Goal: Check status: Check status

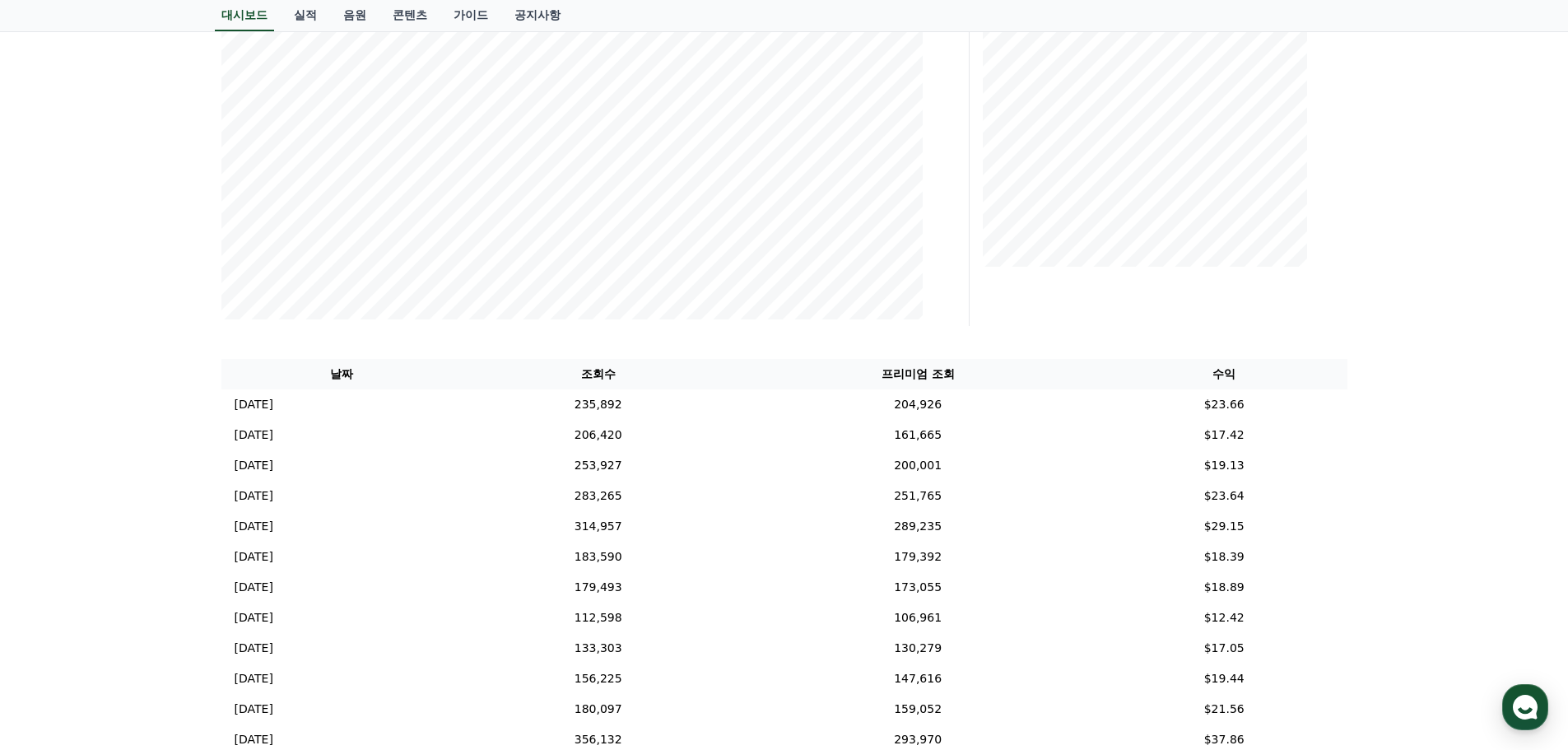
scroll to position [412, 0]
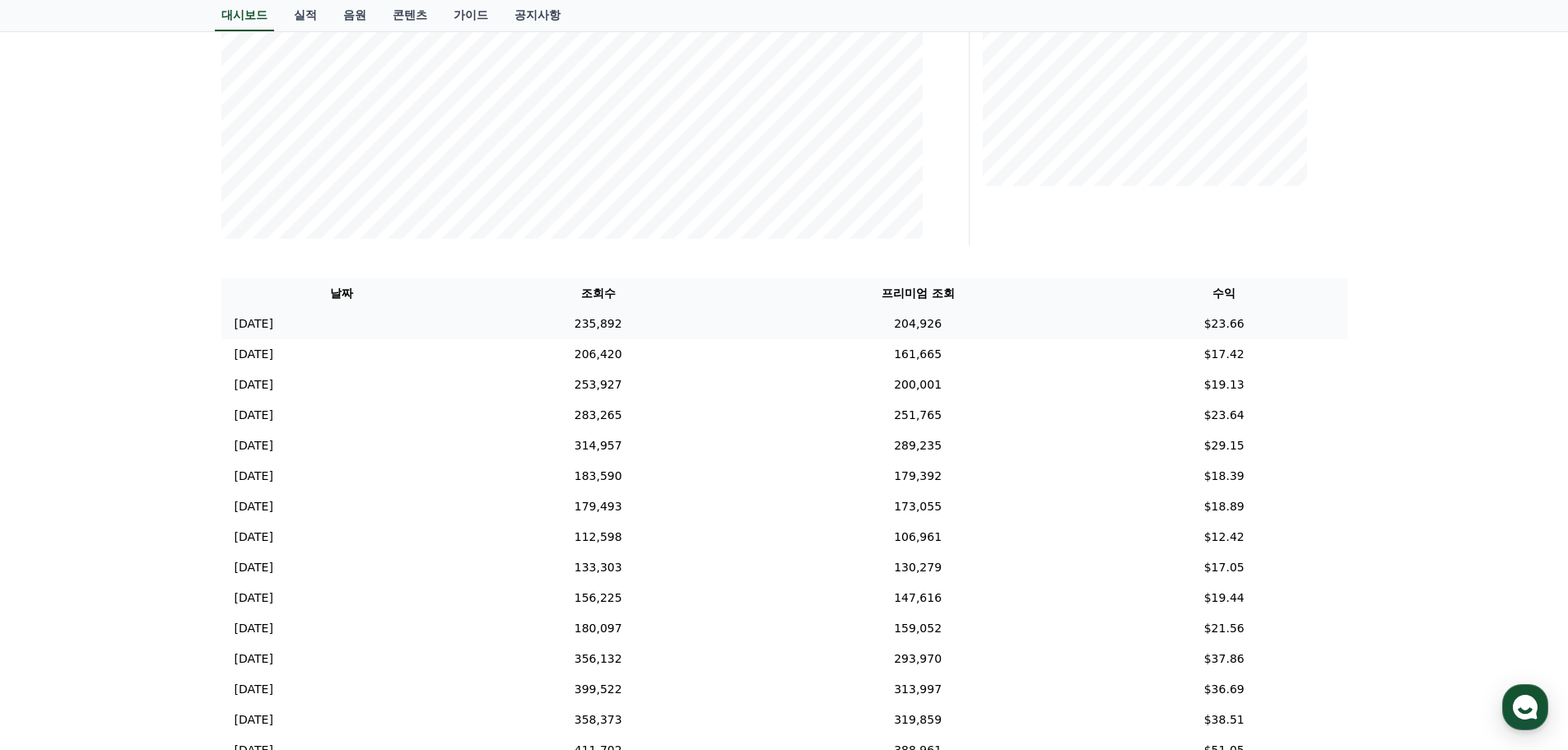
click at [318, 331] on td "[DATE] 10/09" at bounding box center [342, 325] width 241 height 31
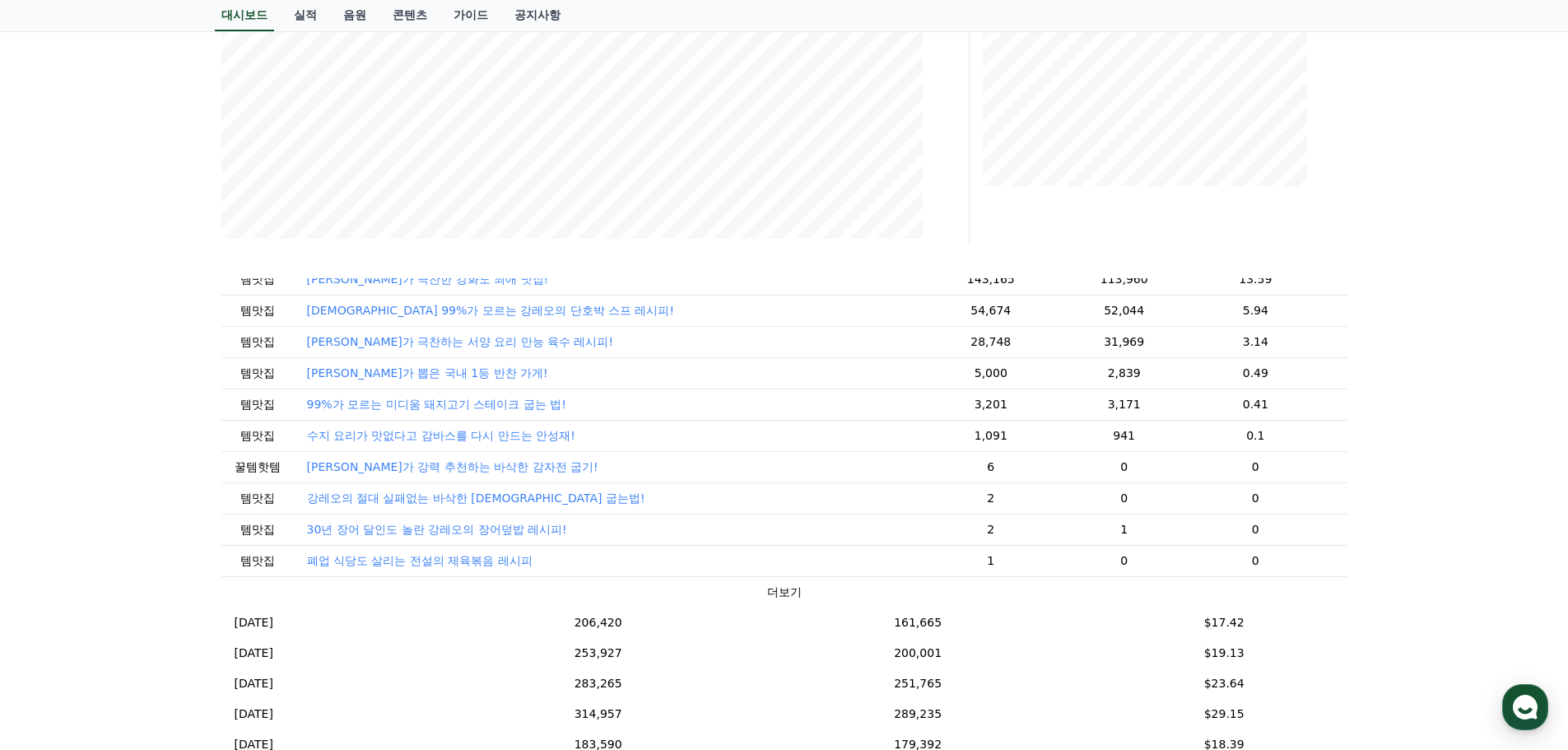
scroll to position [165, 0]
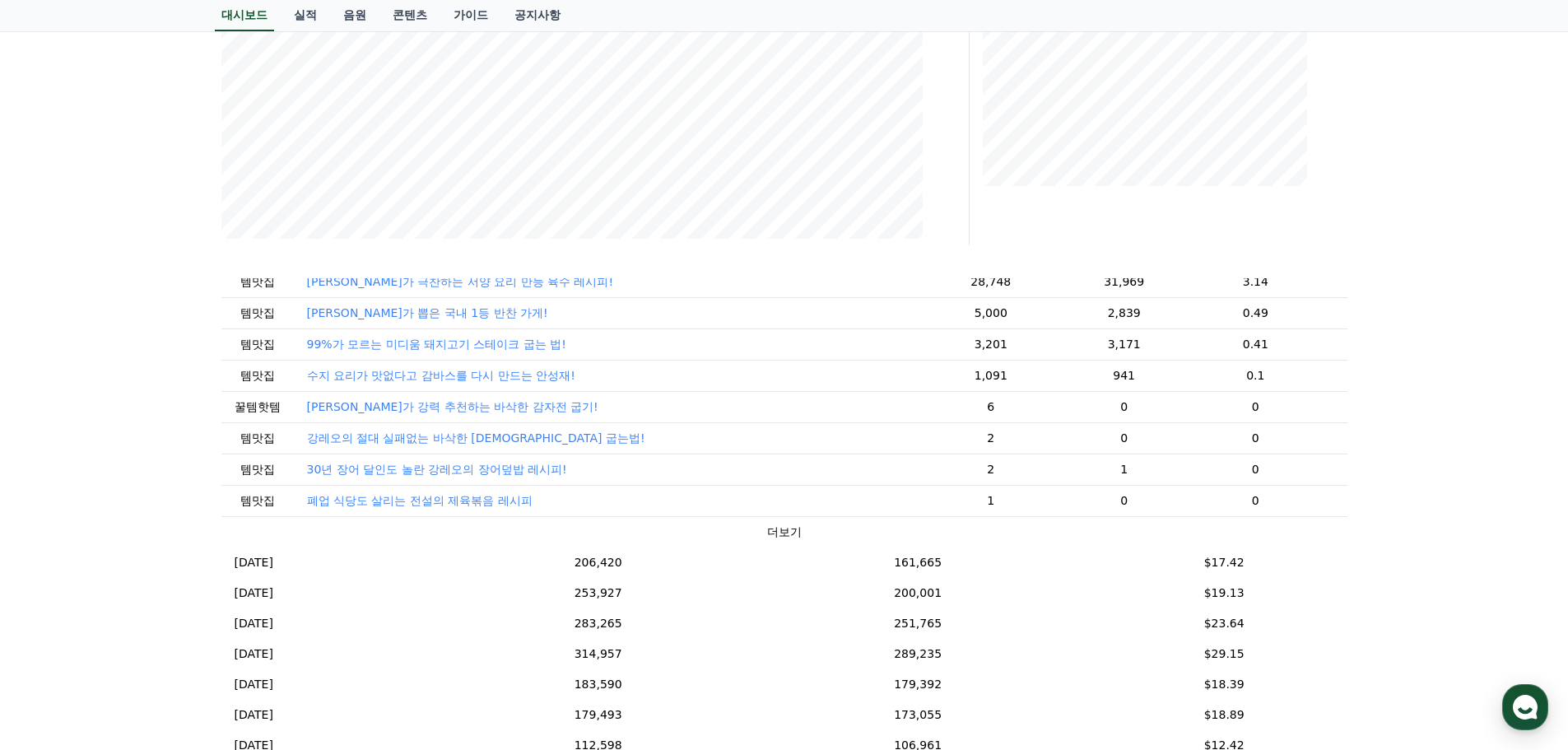
click at [767, 534] on button "더보기" at bounding box center [784, 532] width 34 height 17
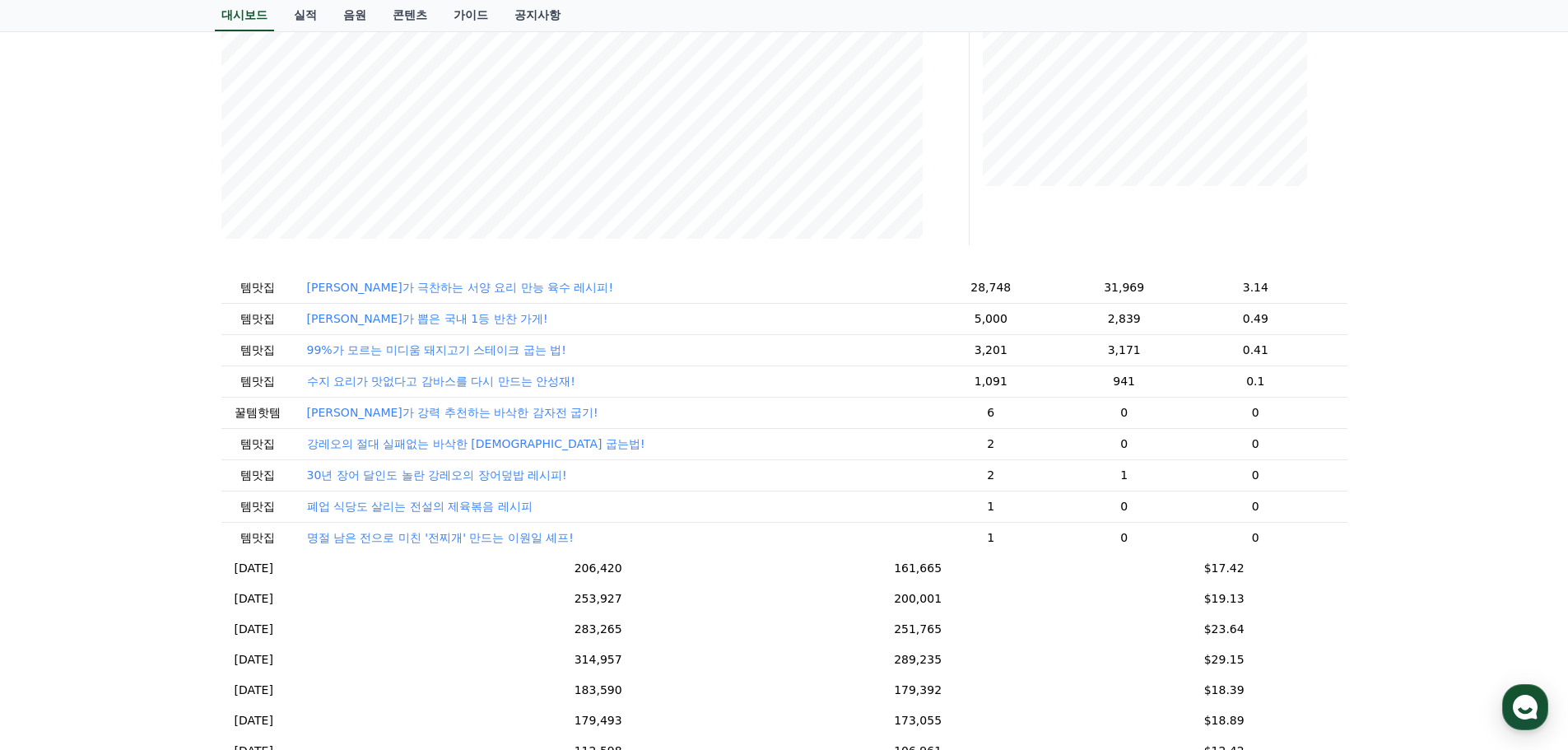
scroll to position [241, 0]
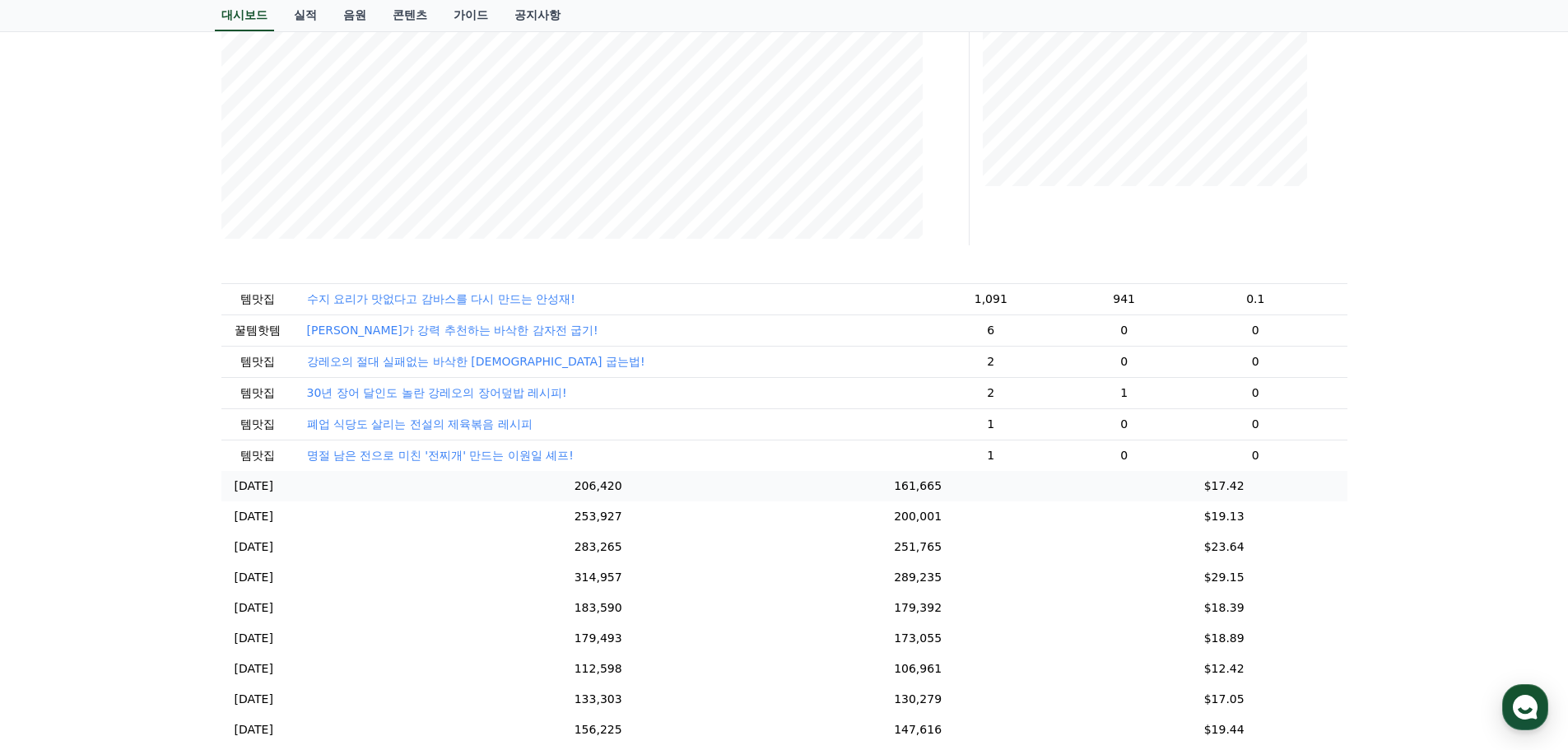
click at [461, 495] on td "[DATE] 10/08" at bounding box center [341, 486] width 240 height 31
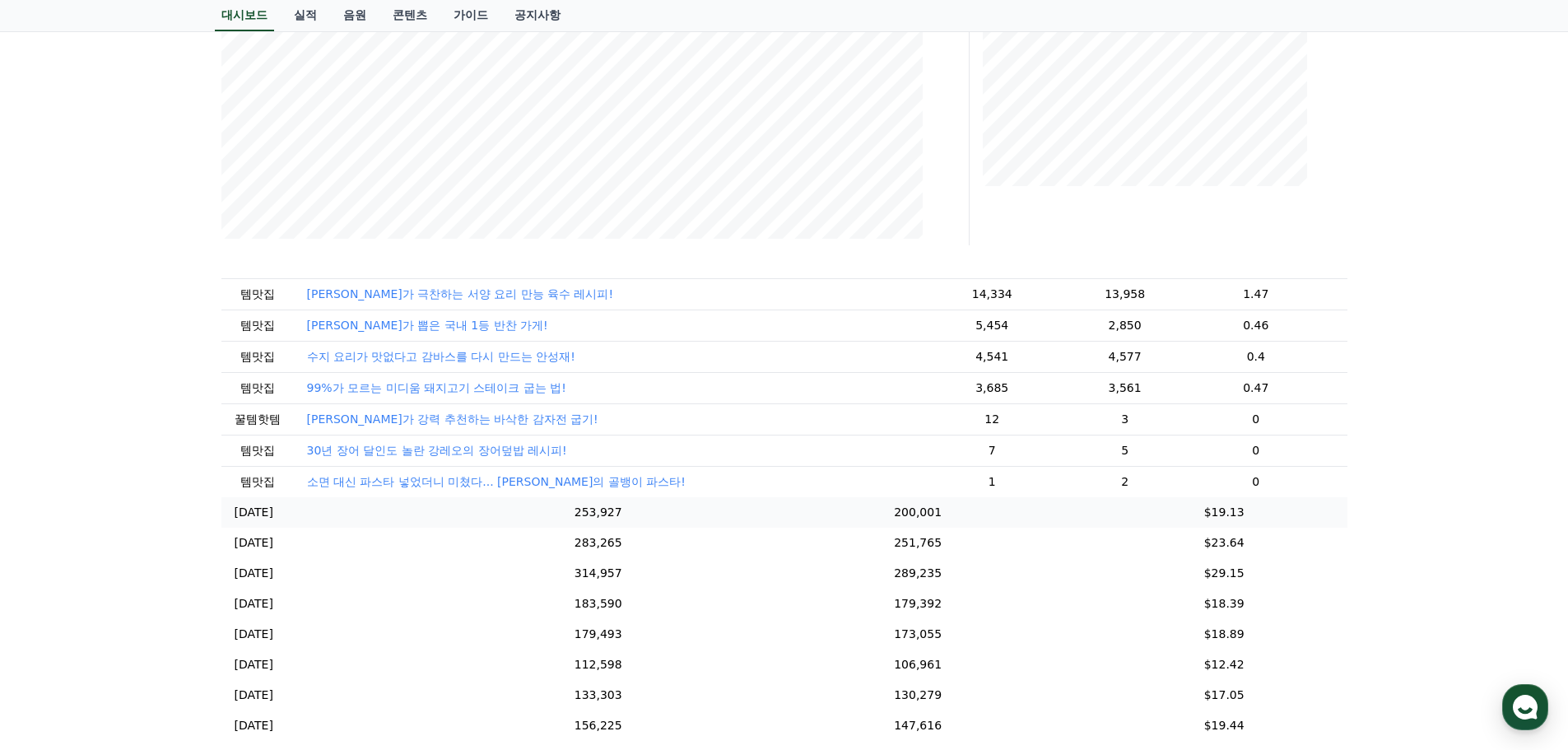
scroll to position [0, 0]
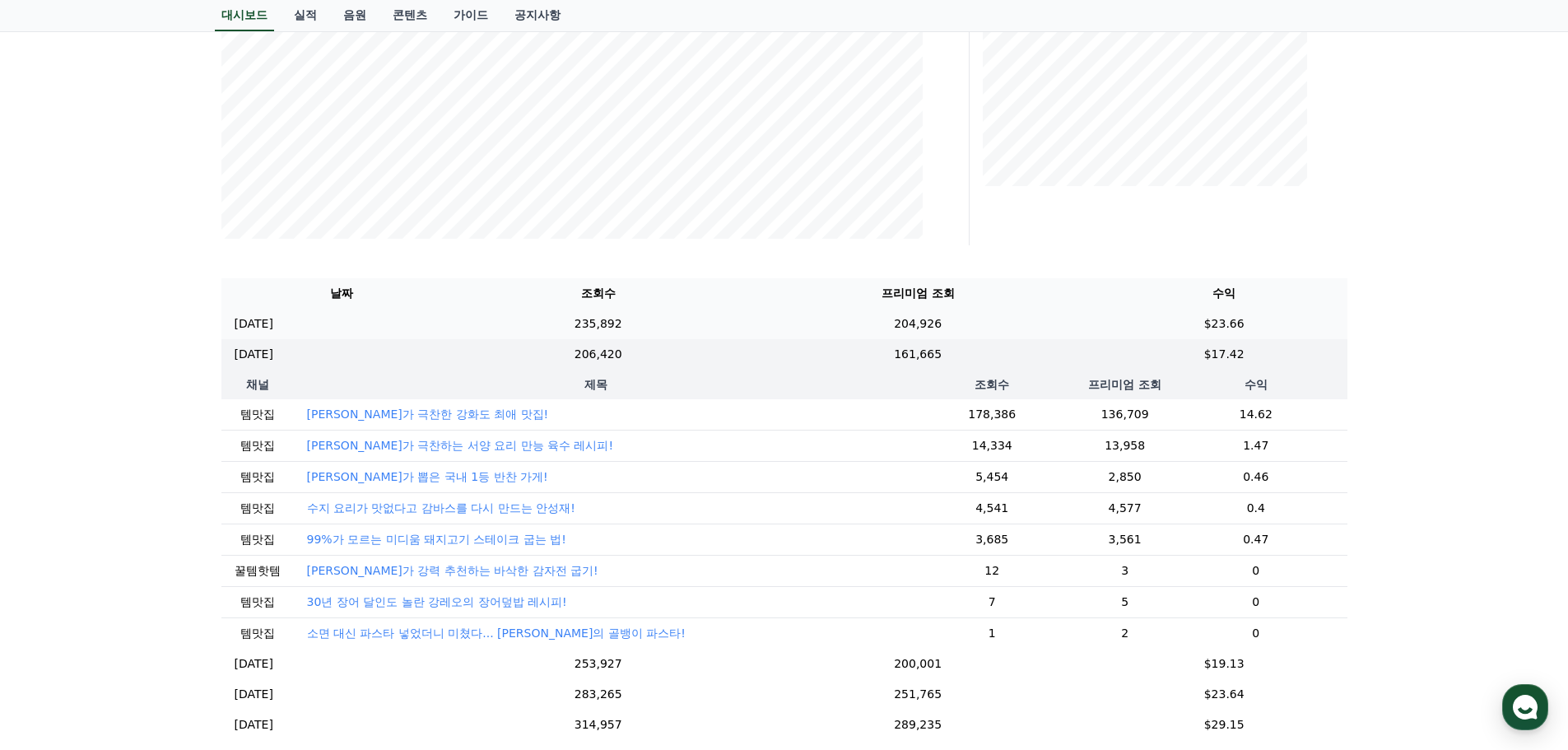
click at [360, 327] on td "[DATE] 10/09" at bounding box center [341, 325] width 240 height 31
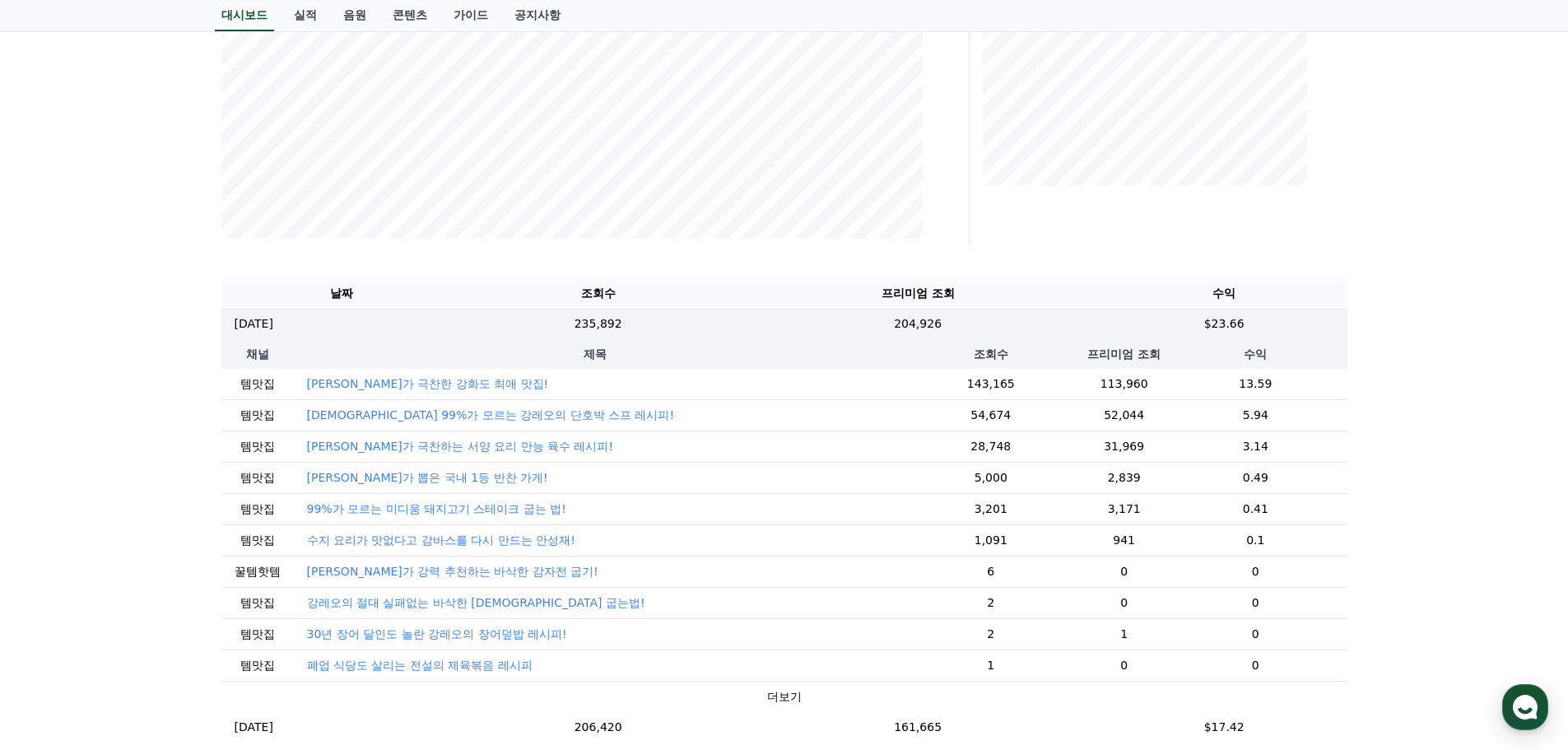
scroll to position [165, 0]
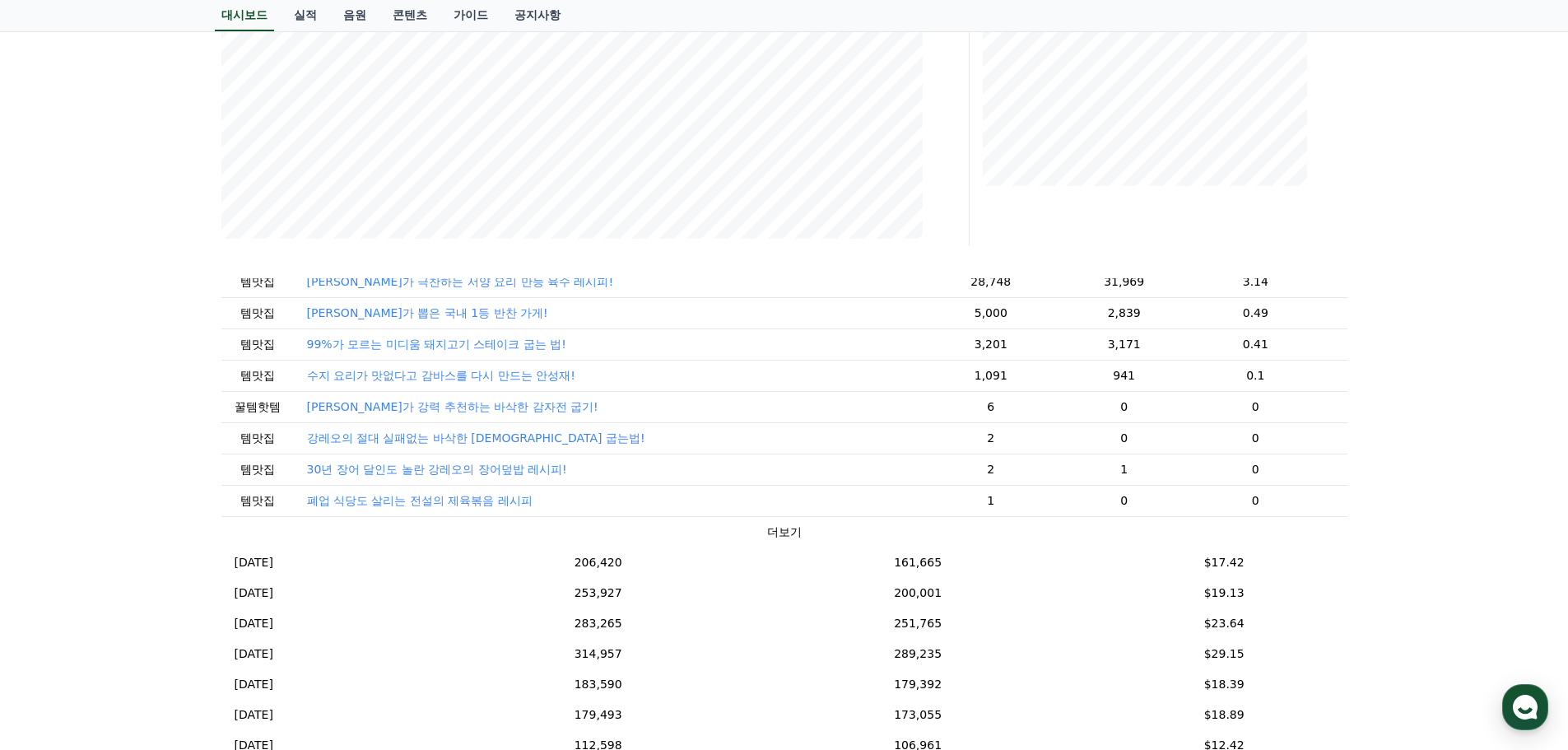
click at [774, 537] on button "더보기" at bounding box center [784, 532] width 34 height 17
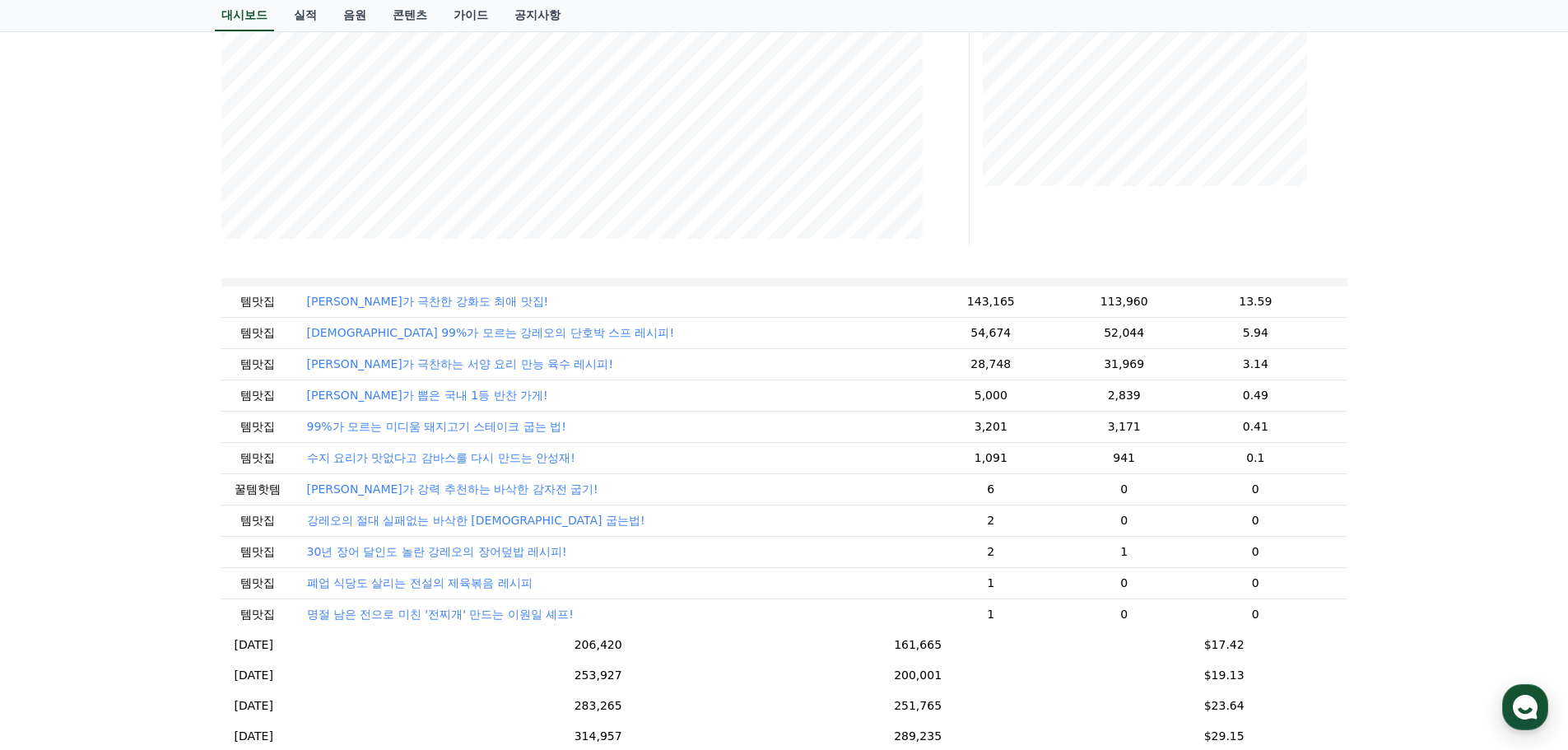
scroll to position [0, 0]
